Goal: Check status: Check status

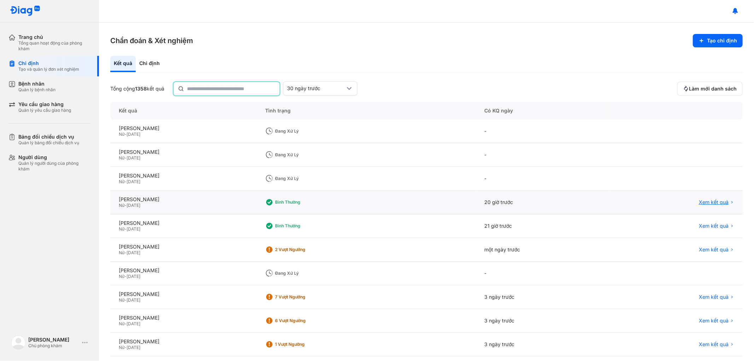
click at [708, 200] on span "Xem kết quả" at bounding box center [713, 202] width 30 height 6
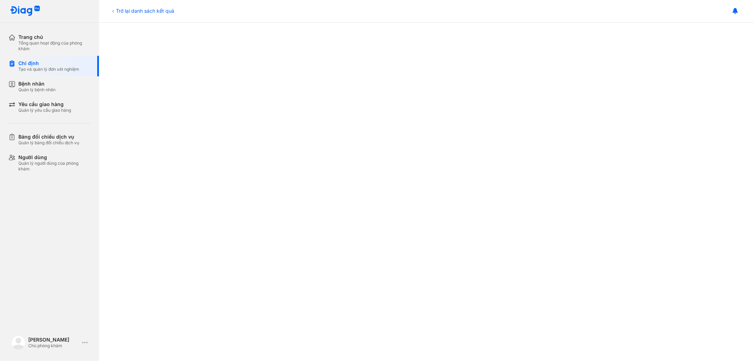
scroll to position [196, 0]
